Goal: Book appointment/travel/reservation

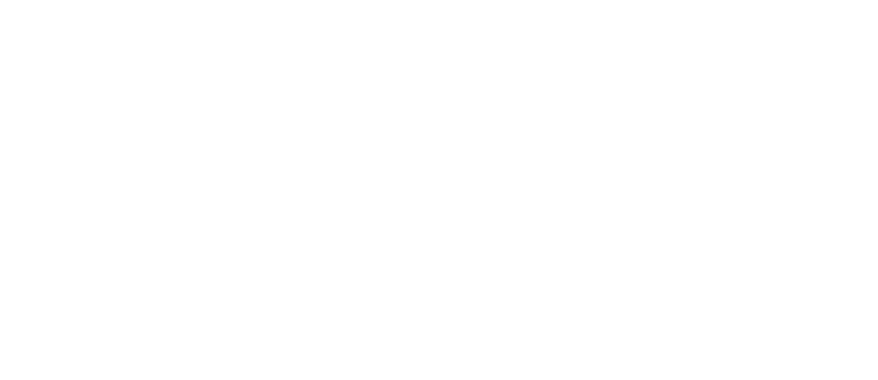
scroll to position [501, 0]
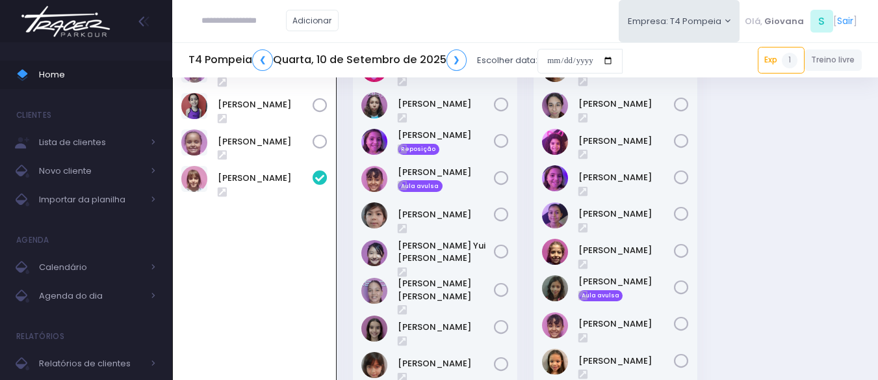
click at [524, 144] on div "18:00 GA Teens 3 / 12" at bounding box center [434, 268] width 181 height 532
click at [793, 233] on div "09:00 GA Kids 4 1 / 6" at bounding box center [525, 63] width 722 height 941
click at [575, 60] on input "date" at bounding box center [579, 61] width 85 height 25
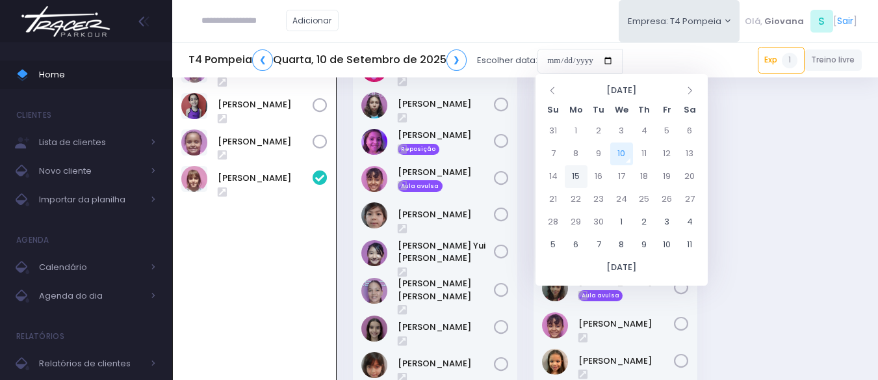
click at [578, 179] on td "15" at bounding box center [576, 176] width 23 height 23
type input "**********"
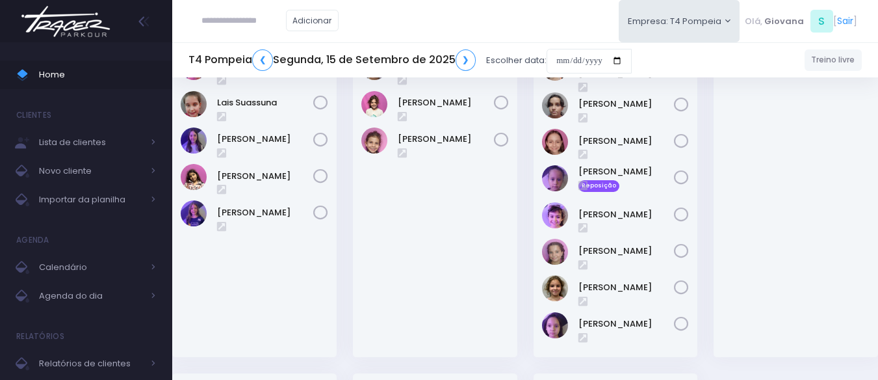
scroll to position [195, 0]
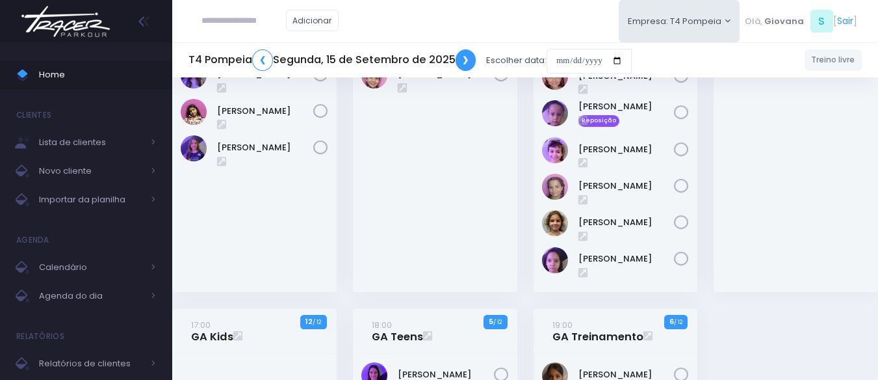
click at [472, 55] on link "❯" at bounding box center [466, 59] width 21 height 21
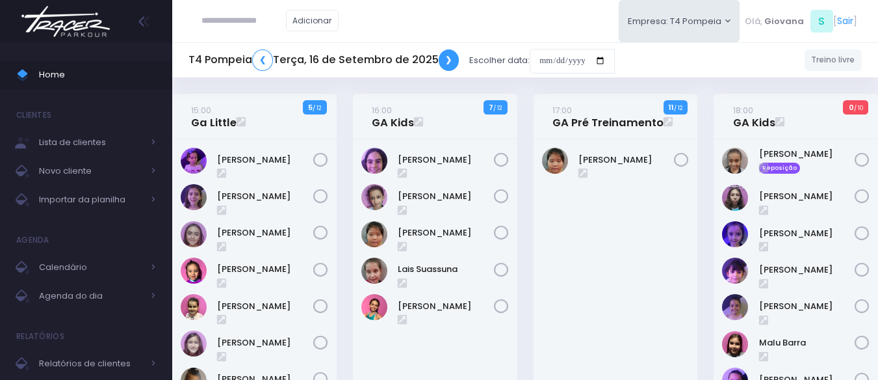
click at [454, 64] on link "❯" at bounding box center [449, 59] width 21 height 21
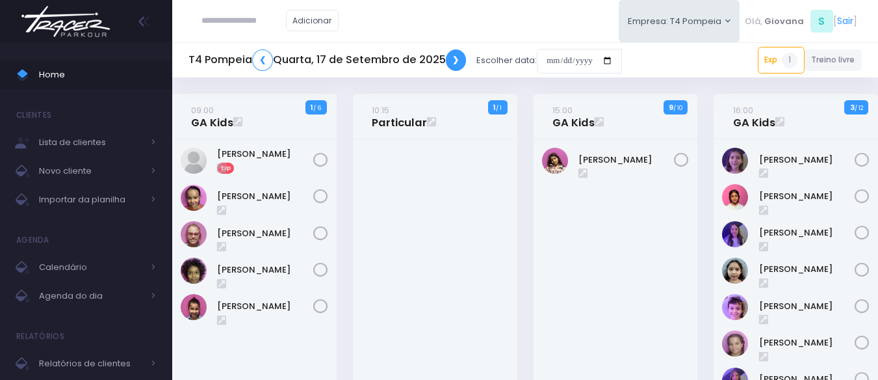
click at [455, 62] on link "❯" at bounding box center [456, 59] width 21 height 21
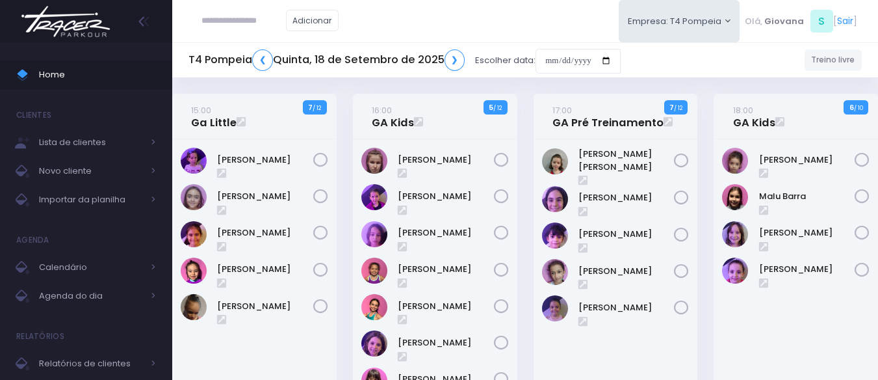
click at [719, 257] on div "Emilia Rodrigues" at bounding box center [796, 275] width 164 height 273
click at [135, 79] on span "Home" at bounding box center [97, 74] width 117 height 17
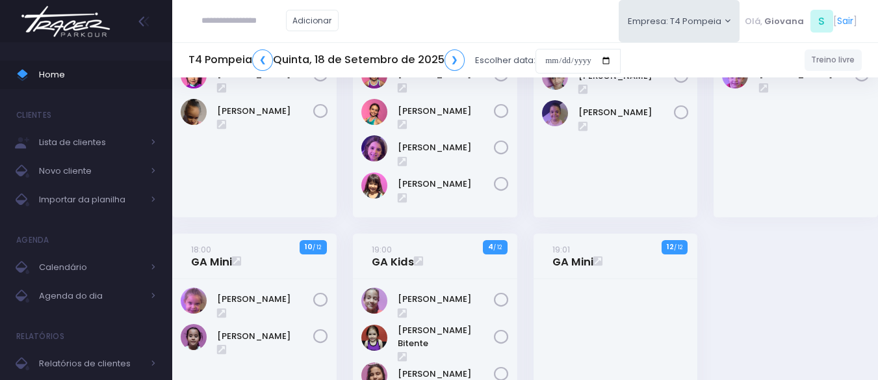
scroll to position [65, 0]
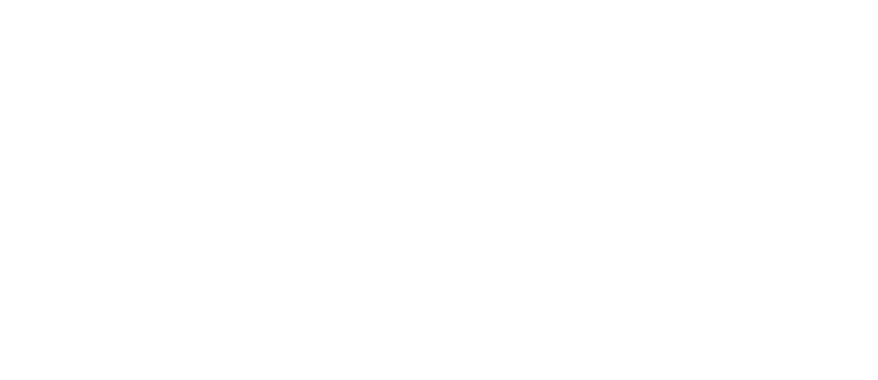
scroll to position [325, 0]
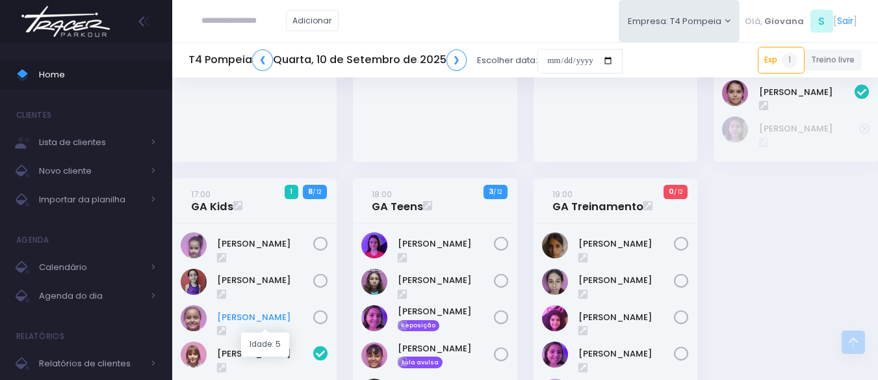
click at [241, 315] on link "[PERSON_NAME]" at bounding box center [265, 317] width 96 height 13
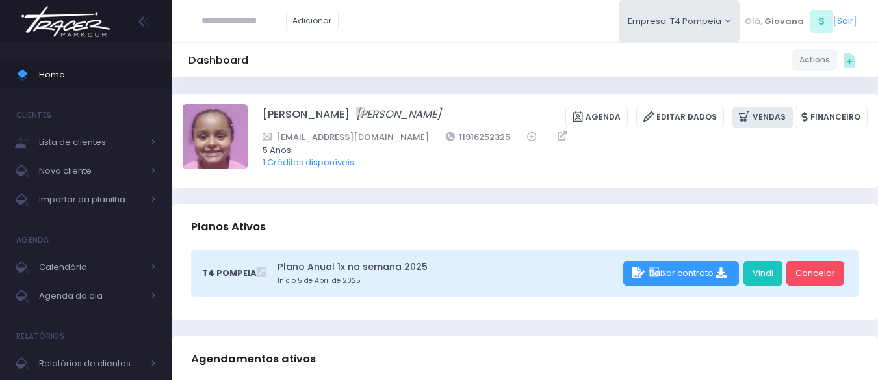
click at [732, 128] on link "Vendas" at bounding box center [762, 117] width 60 height 21
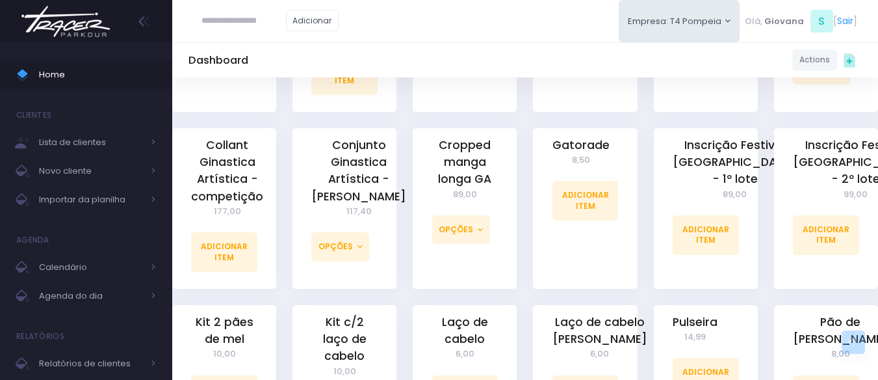
scroll to position [715, 0]
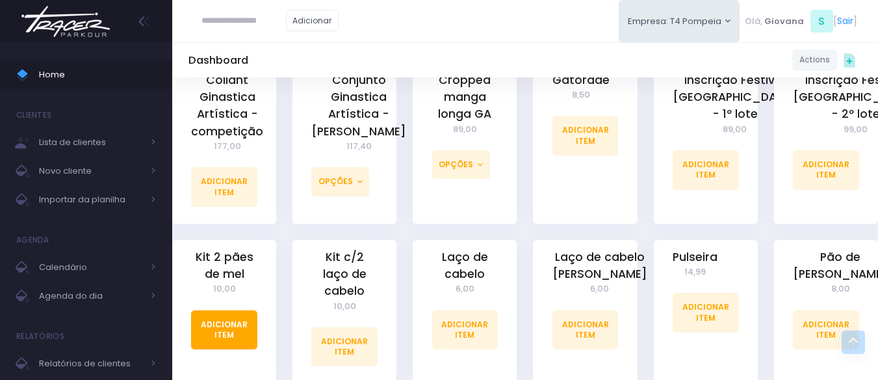
click at [229, 341] on link "Adicionar Item" at bounding box center [224, 329] width 66 height 39
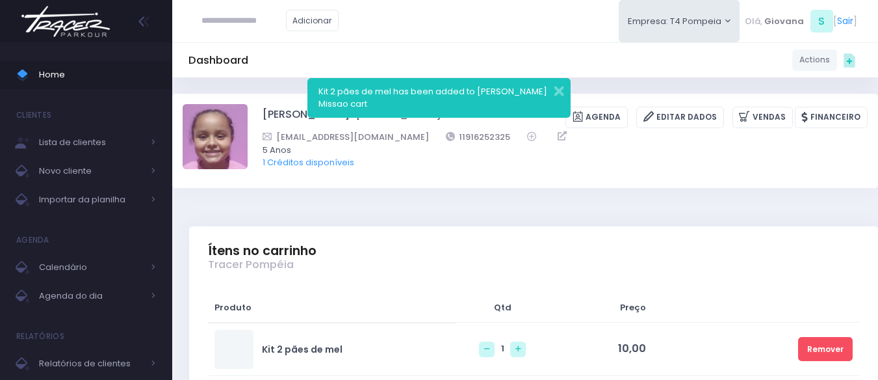
scroll to position [130, 0]
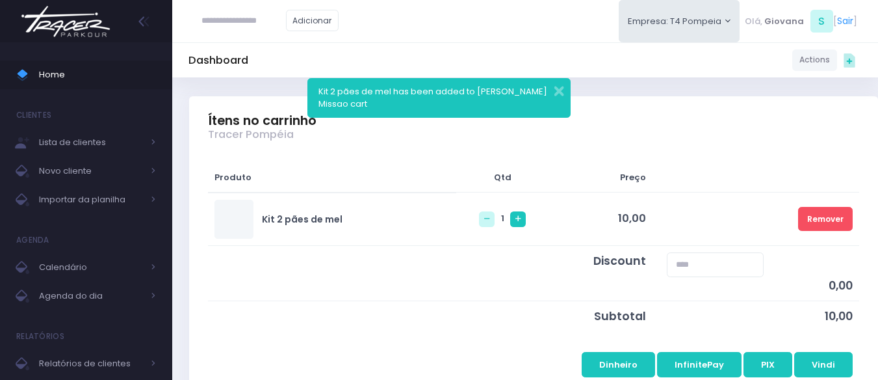
click at [515, 221] on icon at bounding box center [517, 218] width 5 height 5
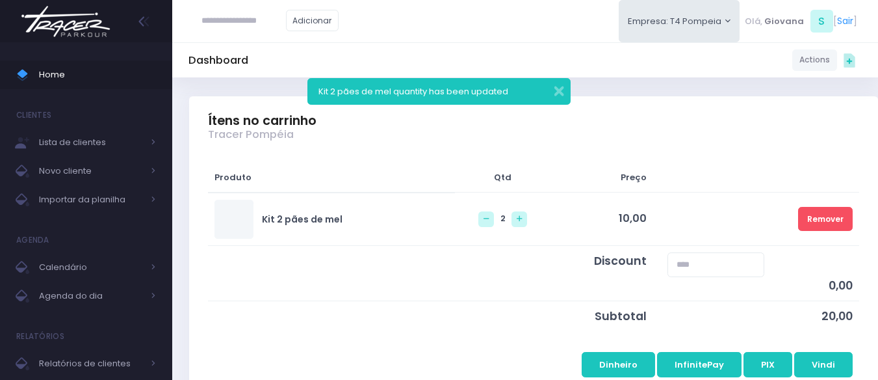
scroll to position [195, 0]
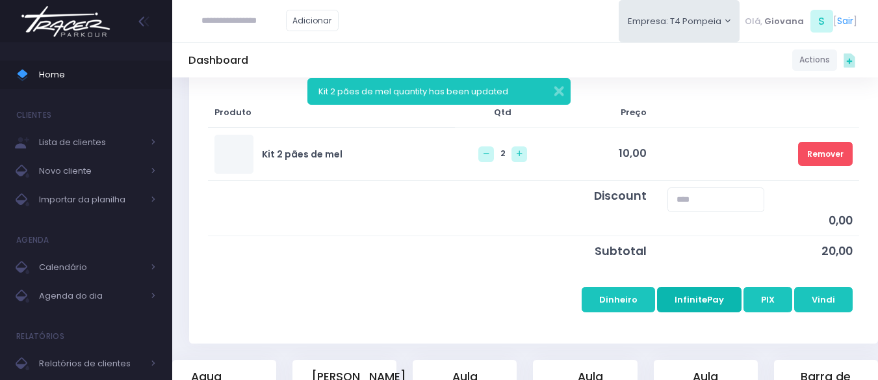
click at [730, 309] on button "InfinitePay" at bounding box center [699, 299] width 84 height 25
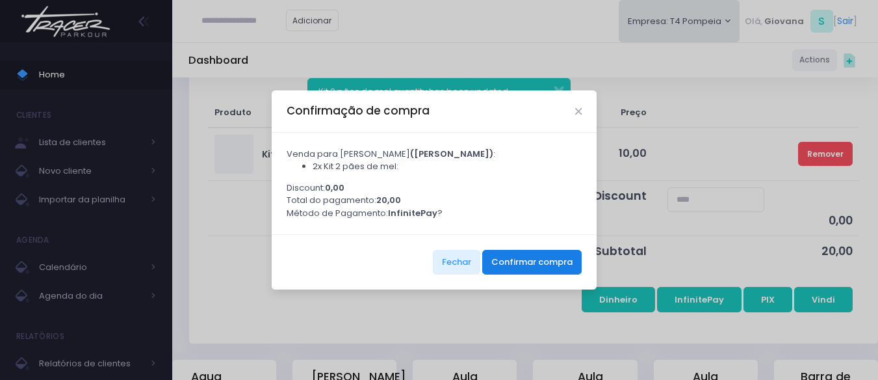
click at [561, 271] on button "Confirmar compra" at bounding box center [531, 262] width 99 height 25
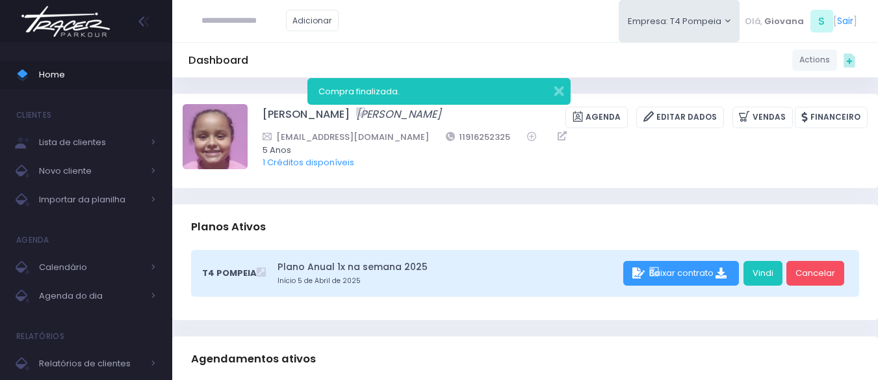
click at [563, 91] on button "button" at bounding box center [550, 89] width 26 height 15
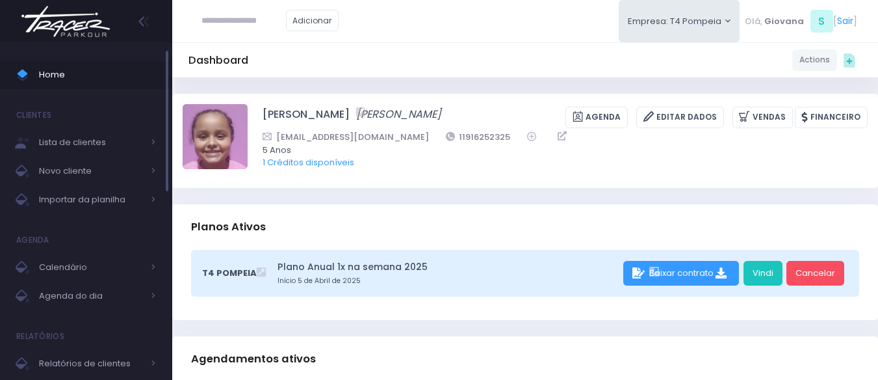
click at [122, 76] on span "Home" at bounding box center [97, 74] width 117 height 17
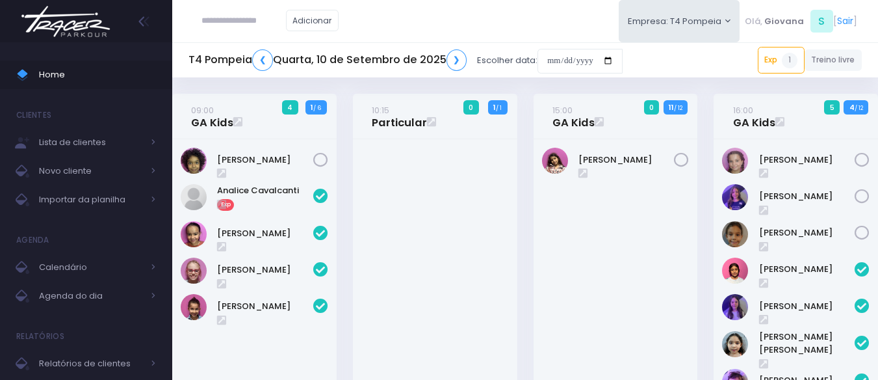
click at [280, 23] on input "text" at bounding box center [243, 20] width 84 height 25
type input "**********"
click input "submit" at bounding box center [0, 0] width 0 height 0
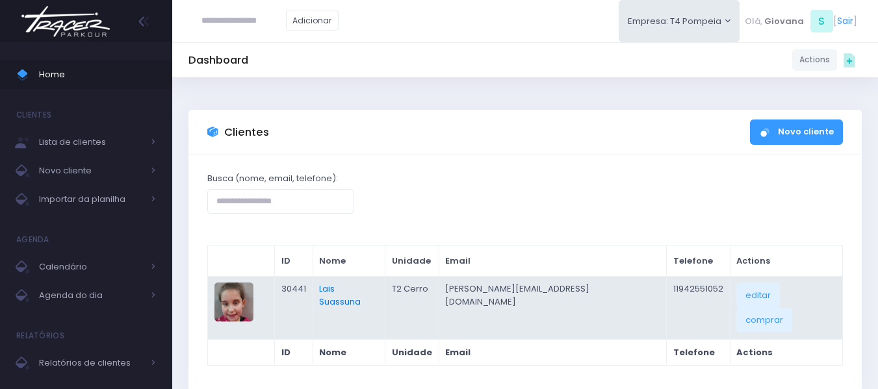
click at [361, 286] on link "Lais Suassuna" at bounding box center [340, 295] width 42 height 25
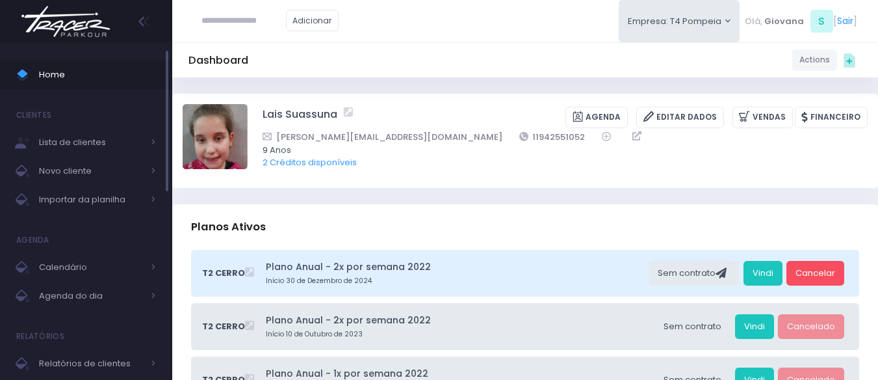
click at [80, 81] on span "Home" at bounding box center [97, 74] width 117 height 17
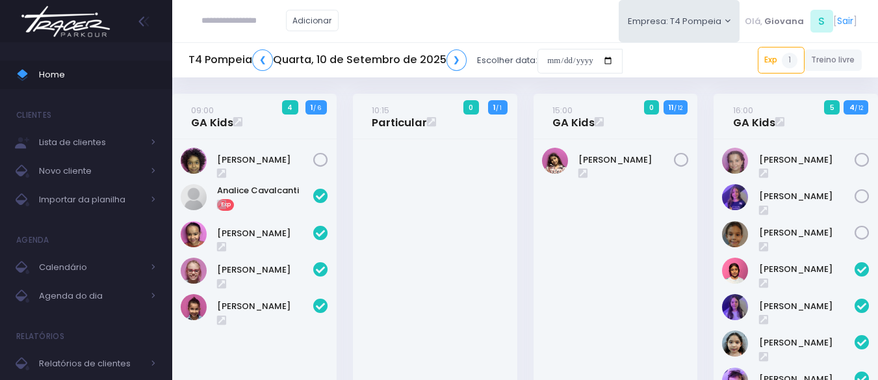
click at [342, 142] on div "09:00 GA Kids 4 1 / 6" at bounding box center [254, 297] width 181 height 407
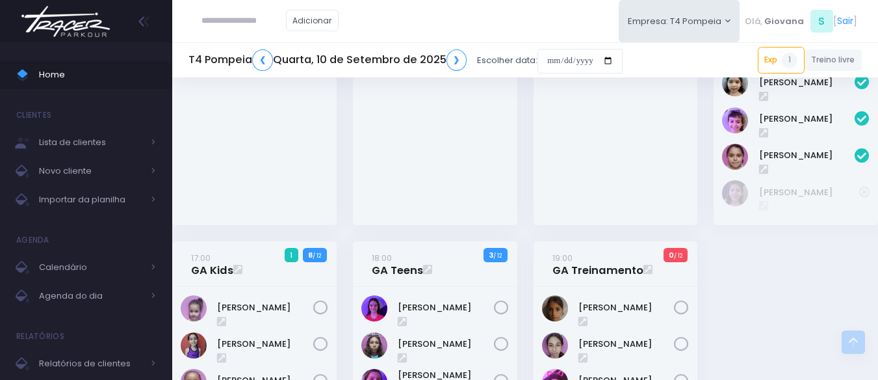
scroll to position [325, 0]
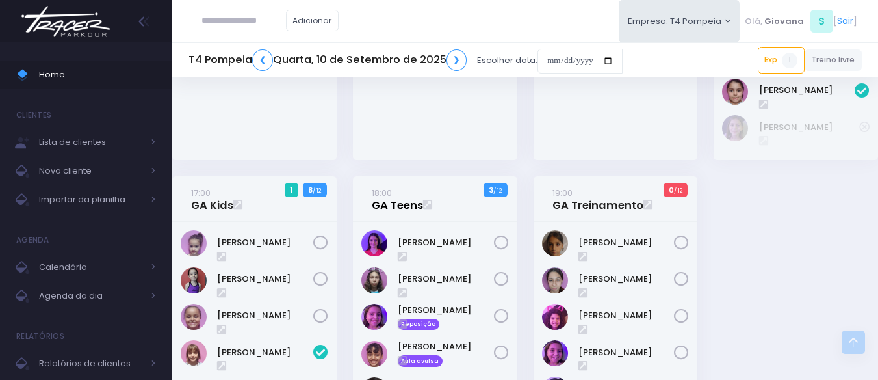
click at [398, 201] on link "18:00 GA Teens" at bounding box center [397, 199] width 51 height 26
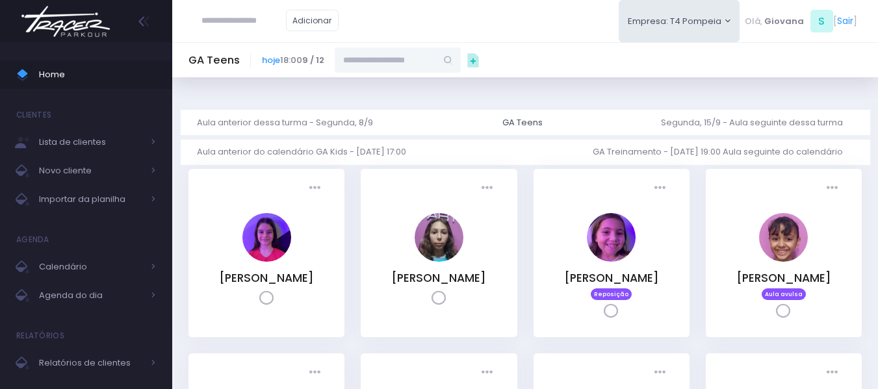
click at [389, 52] on input "text" at bounding box center [385, 59] width 101 height 25
paste input "**********"
click at [406, 58] on input "**********" at bounding box center [395, 59] width 120 height 25
click at [407, 58] on input "**********" at bounding box center [395, 59] width 120 height 25
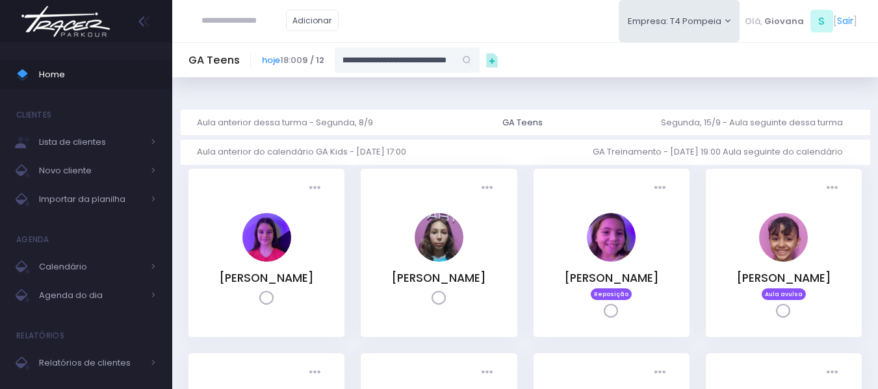
click at [409, 58] on input "**********" at bounding box center [395, 59] width 120 height 25
click at [405, 64] on input "**********" at bounding box center [395, 59] width 120 height 25
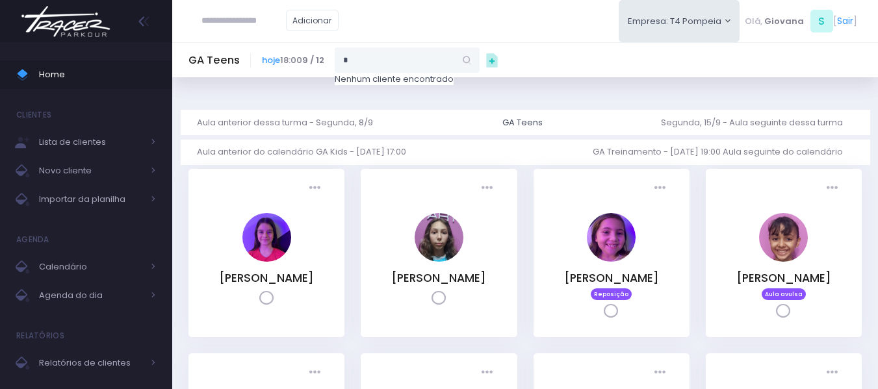
scroll to position [0, 0]
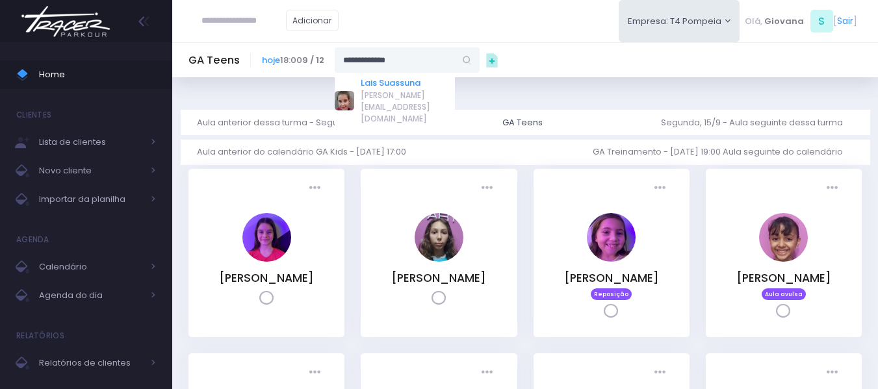
click at [387, 88] on link "Lais Suassuna" at bounding box center [408, 83] width 94 height 13
type input "**********"
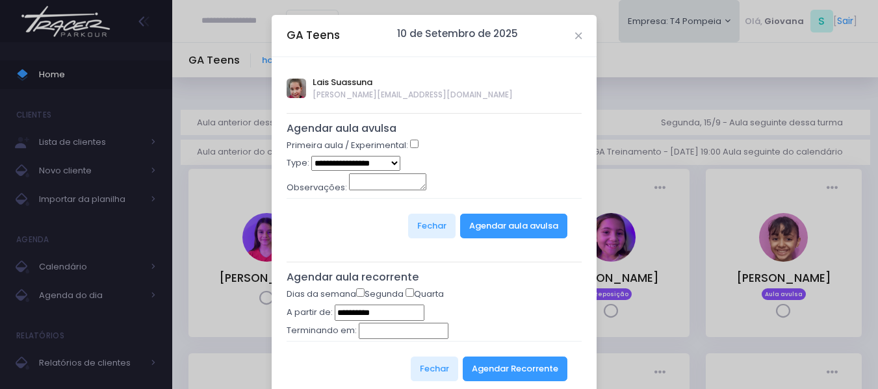
scroll to position [38, 0]
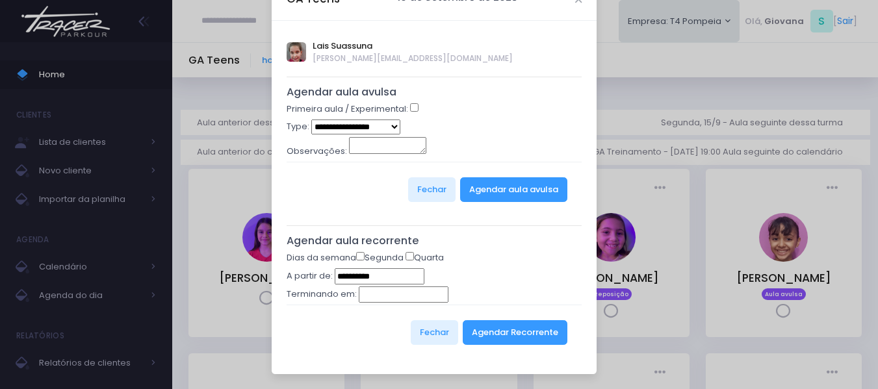
click at [374, 121] on select "**********" at bounding box center [355, 127] width 89 height 15
select select "*"
click at [311, 120] on select "**********" at bounding box center [355, 127] width 89 height 15
click at [515, 192] on button "Agendar aula avulsa" at bounding box center [513, 189] width 107 height 25
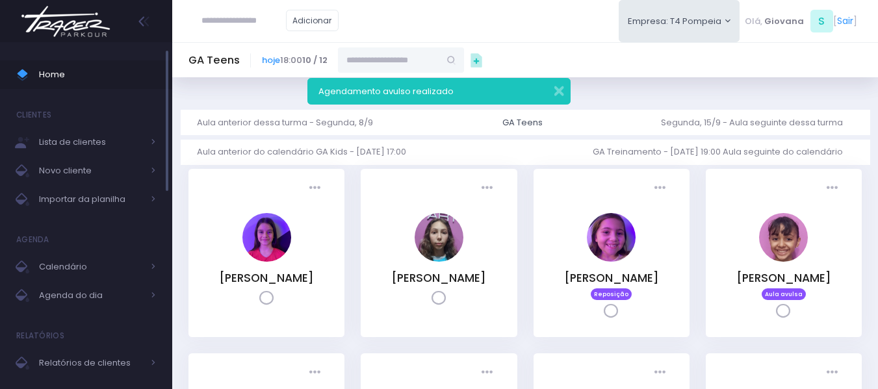
click at [73, 60] on link "Home" at bounding box center [86, 74] width 172 height 29
click at [77, 71] on span "Home" at bounding box center [97, 74] width 117 height 17
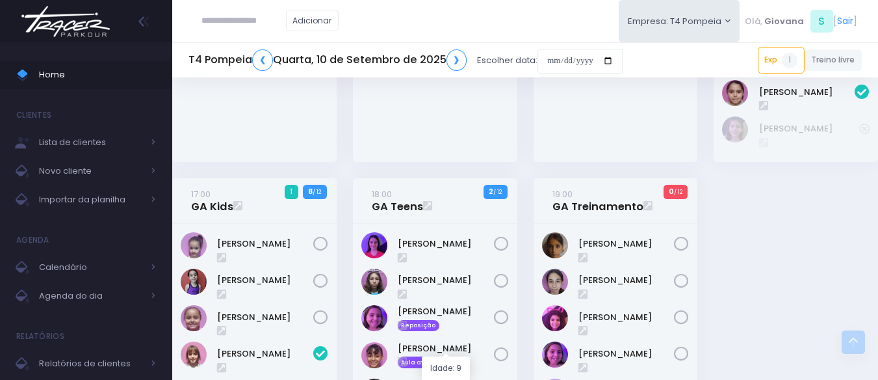
scroll to position [455, 0]
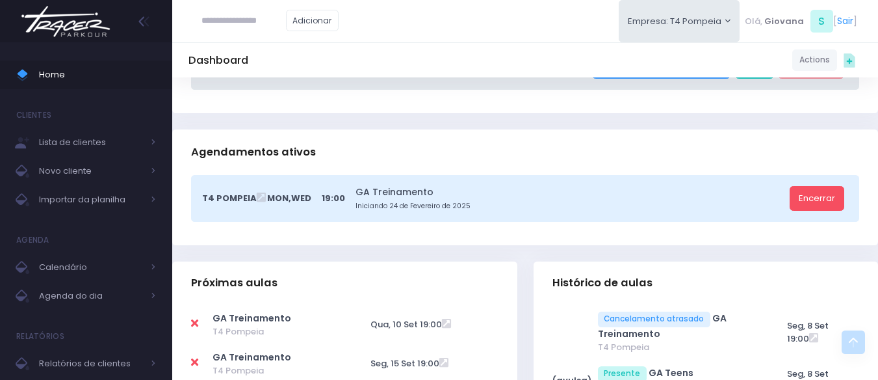
scroll to position [325, 0]
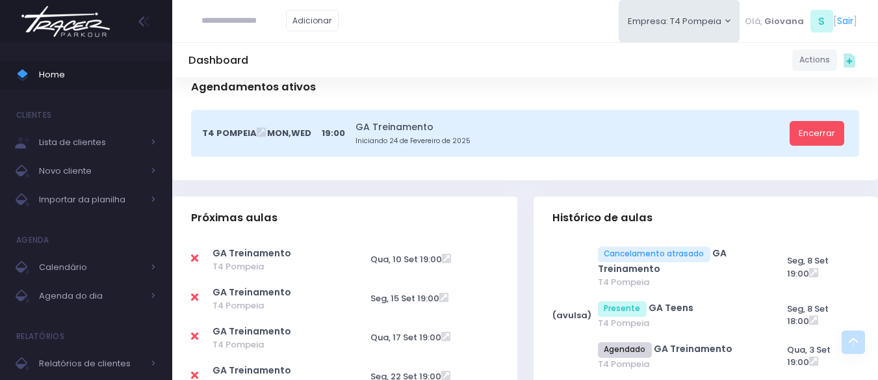
click at [534, 207] on div "Histórico de aulas" at bounding box center [706, 218] width 345 height 45
click at [812, 138] on link "Encerrar" at bounding box center [817, 133] width 55 height 25
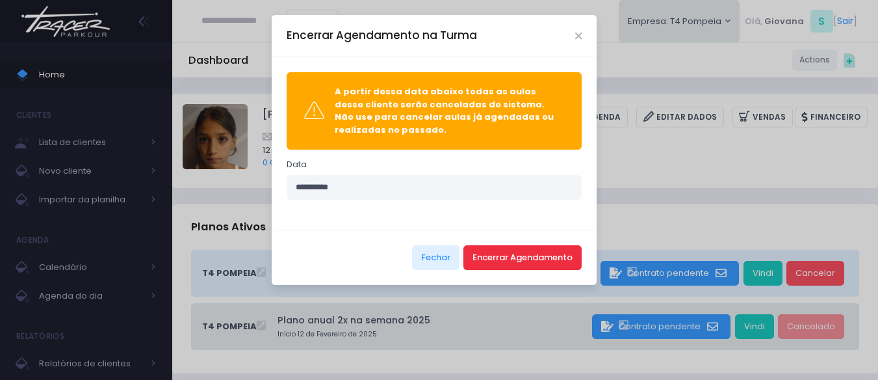
click at [543, 265] on button "Encerrar Agendamento" at bounding box center [522, 257] width 118 height 25
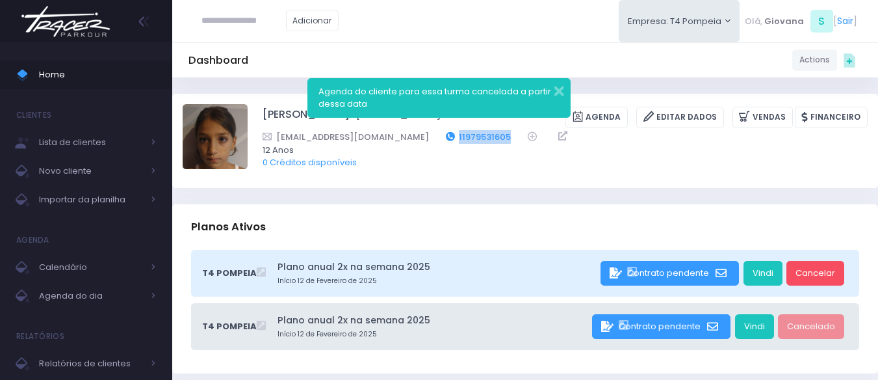
drag, startPoint x: 522, startPoint y: 134, endPoint x: 461, endPoint y: 142, distance: 61.7
click at [461, 142] on div "[EMAIL_ADDRESS][DOMAIN_NAME] 11979531605" at bounding box center [557, 137] width 588 height 14
copy link "11979531605"
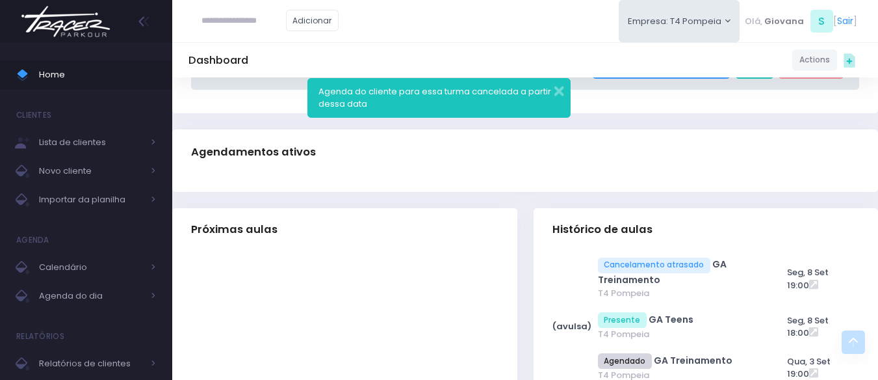
scroll to position [325, 0]
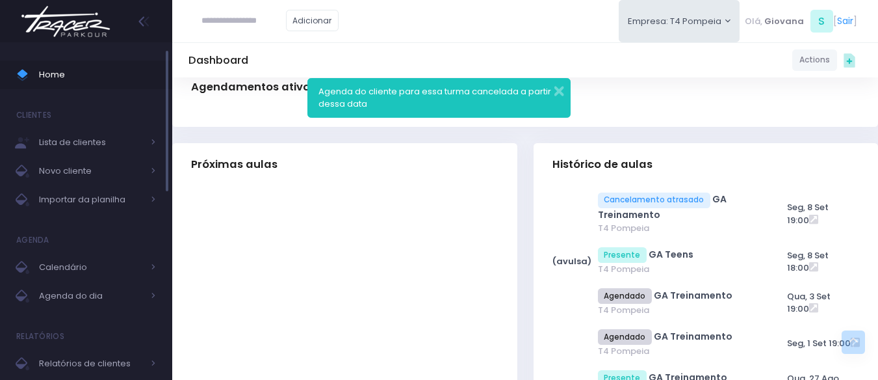
click at [123, 73] on span "Home" at bounding box center [97, 74] width 117 height 17
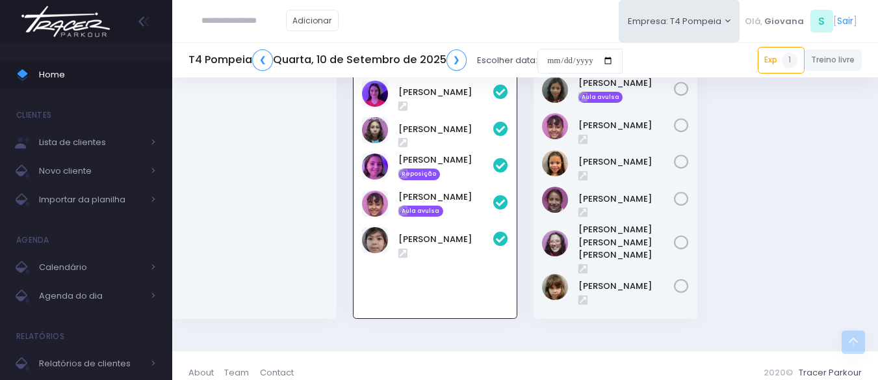
scroll to position [338, 0]
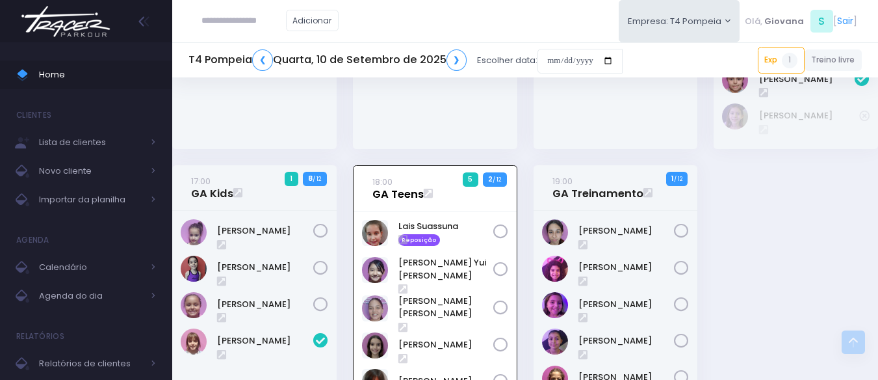
click at [387, 183] on small "18:00" at bounding box center [382, 181] width 20 height 12
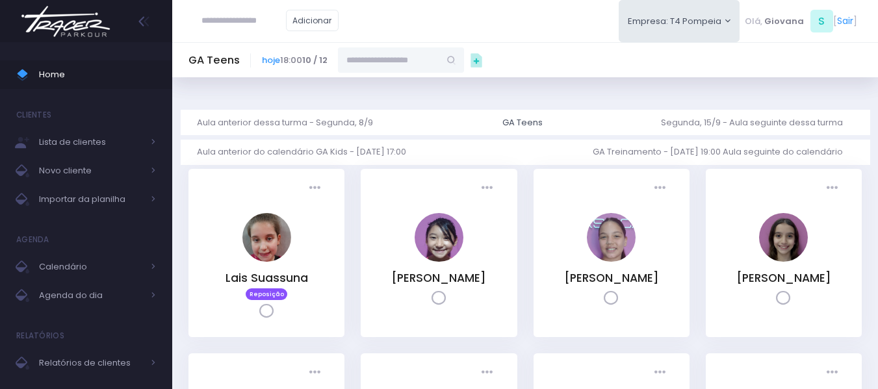
click at [393, 63] on input "text" at bounding box center [388, 59] width 101 height 25
paste input "**********"
click at [393, 84] on link "[PERSON_NAME]" at bounding box center [401, 83] width 75 height 13
type input "**********"
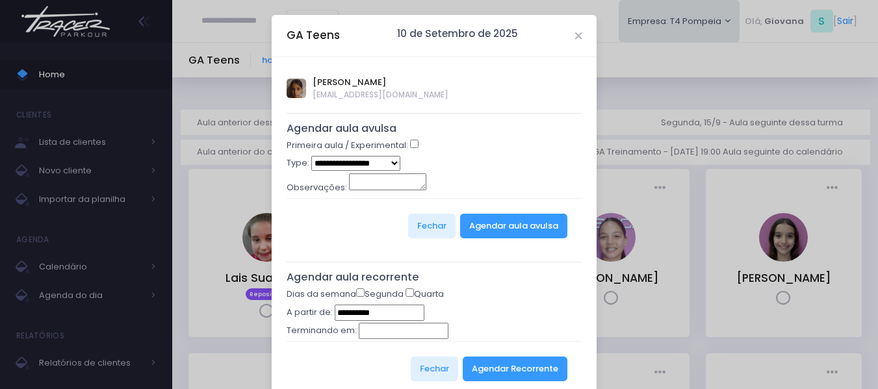
click at [367, 293] on label "Segunda" at bounding box center [379, 294] width 47 height 13
click at [504, 364] on button "Agendar Recorrente" at bounding box center [515, 369] width 105 height 25
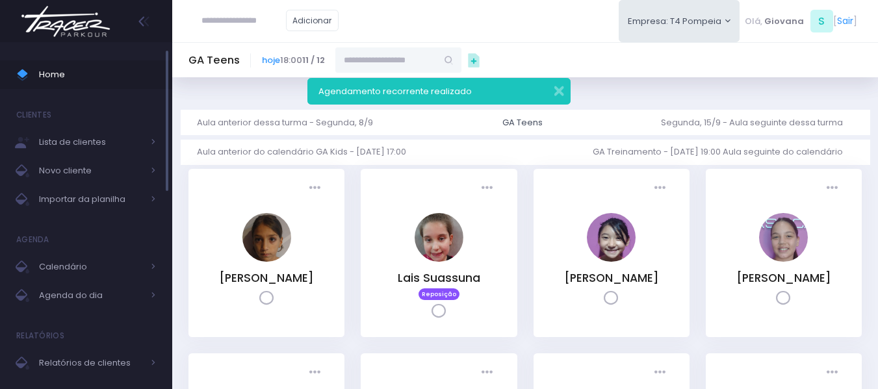
click at [75, 76] on span "Home" at bounding box center [97, 74] width 117 height 17
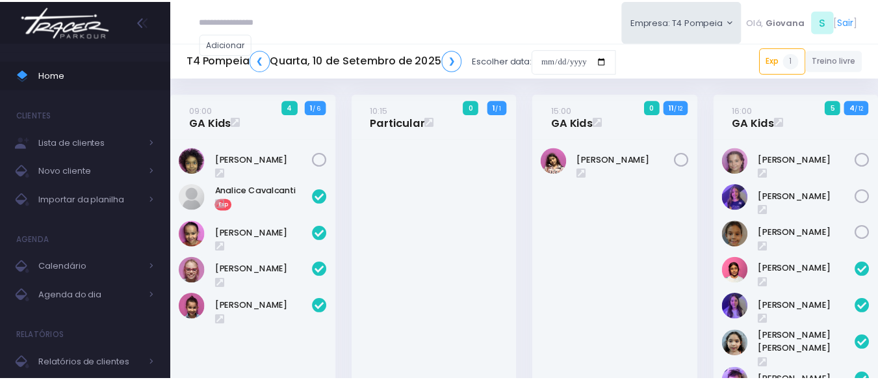
scroll to position [501, 0]
